Goal: Task Accomplishment & Management: Manage account settings

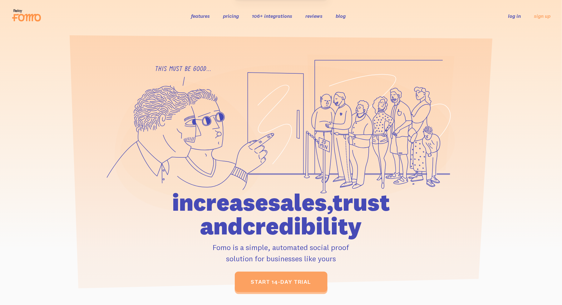
click at [515, 15] on link "log in" at bounding box center [514, 16] width 13 height 6
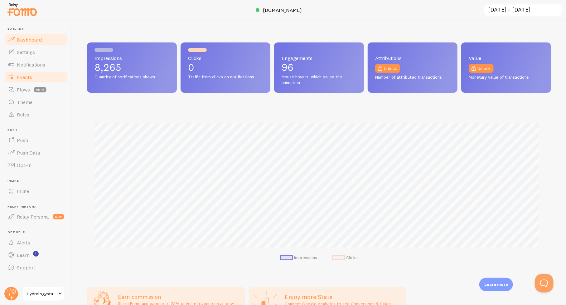
click at [28, 76] on span "Events" at bounding box center [24, 77] width 15 height 6
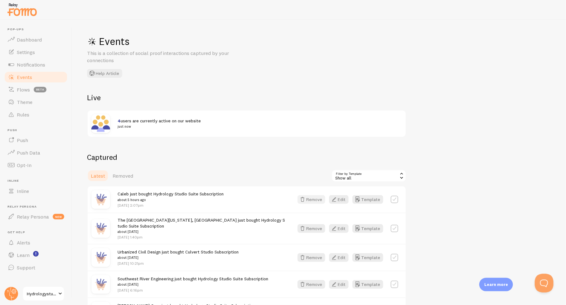
click at [319, 197] on button "Remove" at bounding box center [312, 199] width 28 height 9
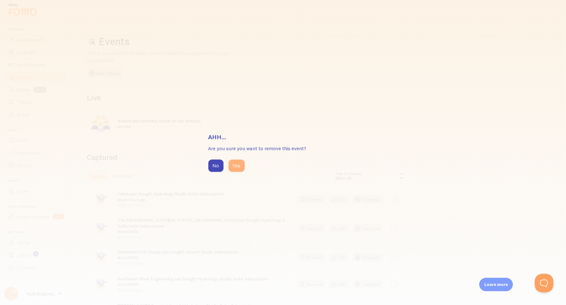
click at [236, 166] on button "Yes" at bounding box center [237, 165] width 16 height 12
